Goal: Find specific page/section: Find specific page/section

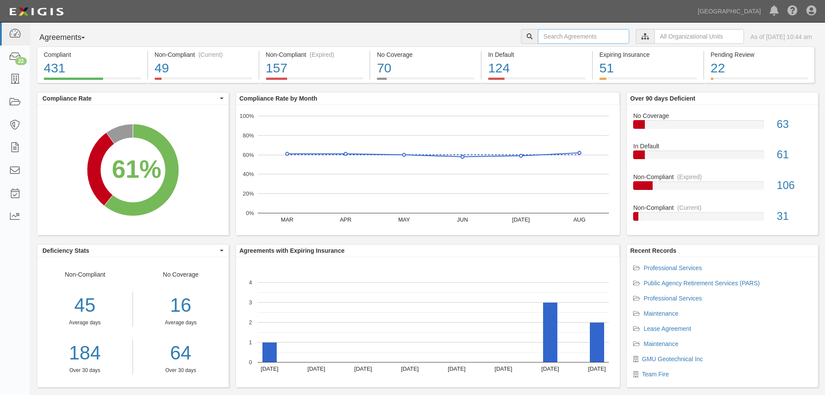
click at [551, 37] on input "text" at bounding box center [583, 36] width 91 height 15
type input "advantec"
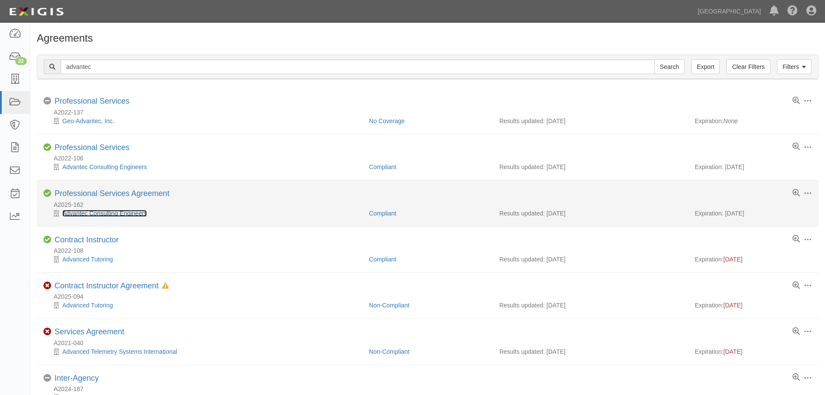
click at [105, 214] on link "Advantec Consulting Engineers" at bounding box center [104, 213] width 84 height 7
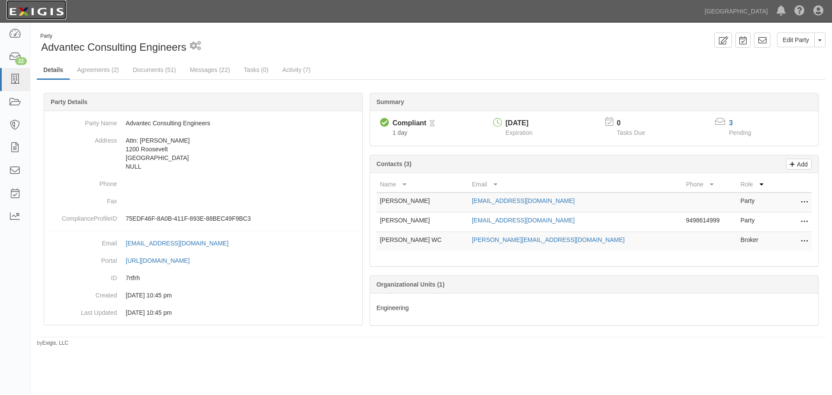
click at [34, 12] on img at bounding box center [36, 12] width 60 height 16
